Goal: Task Accomplishment & Management: Complete application form

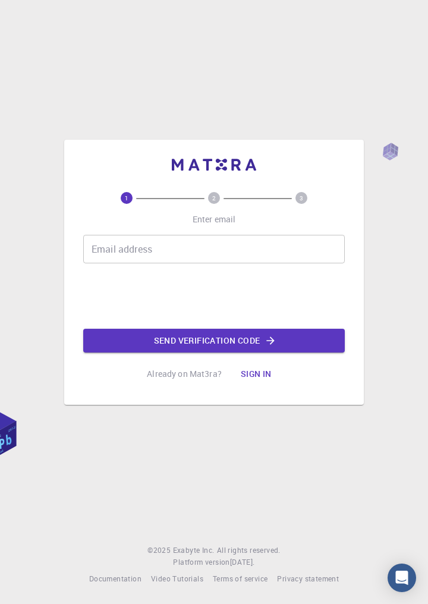
click at [237, 264] on input "Email address" at bounding box center [214, 249] width 262 height 29
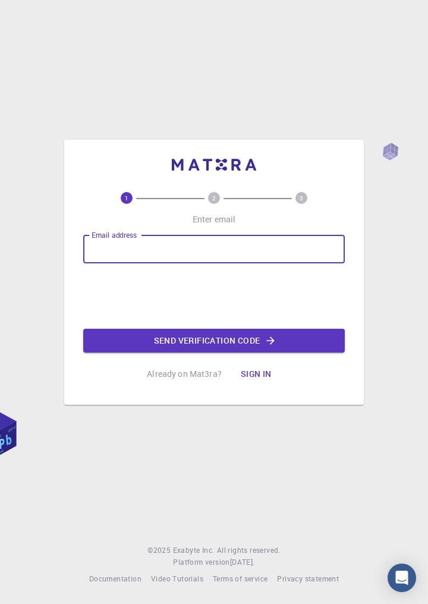
type input "[EMAIL_ADDRESS][DOMAIN_NAME]"
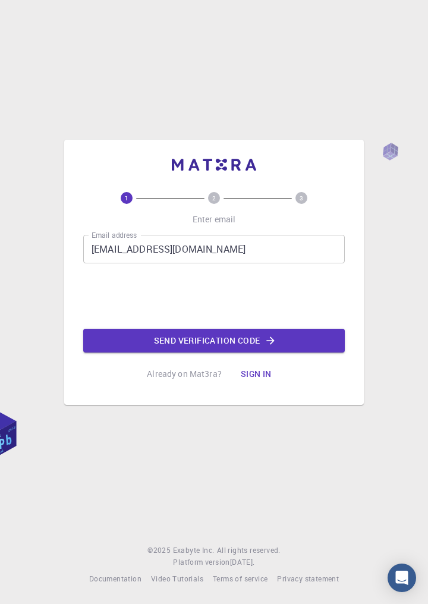
click at [193, 353] on button "Send verification code" at bounding box center [214, 341] width 262 height 24
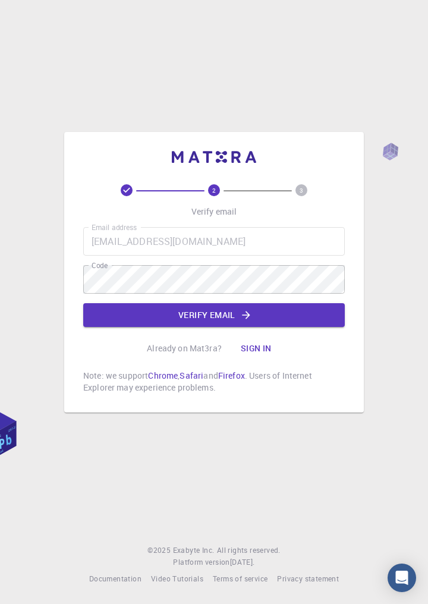
click at [270, 327] on button "Verify email" at bounding box center [214, 315] width 262 height 24
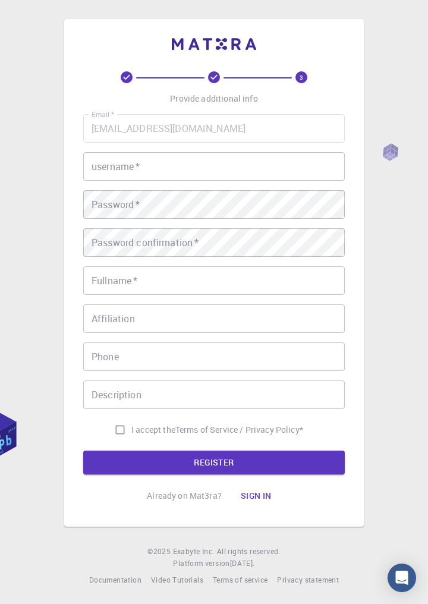
click at [207, 181] on input "username   *" at bounding box center [214, 166] width 262 height 29
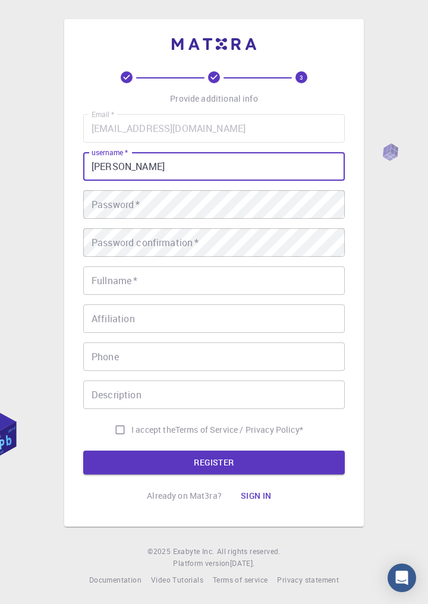
type input "[PERSON_NAME]"
